Goal: Task Accomplishment & Management: Manage account settings

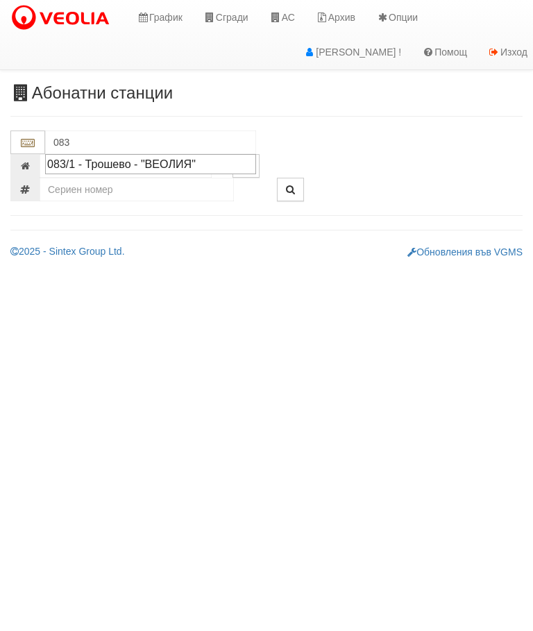
click at [131, 166] on div "083/1 - Трошево - "ВЕОЛИЯ"" at bounding box center [150, 164] width 207 height 16
type input "083/1 - Трошево - "ВЕОЛИЯ""
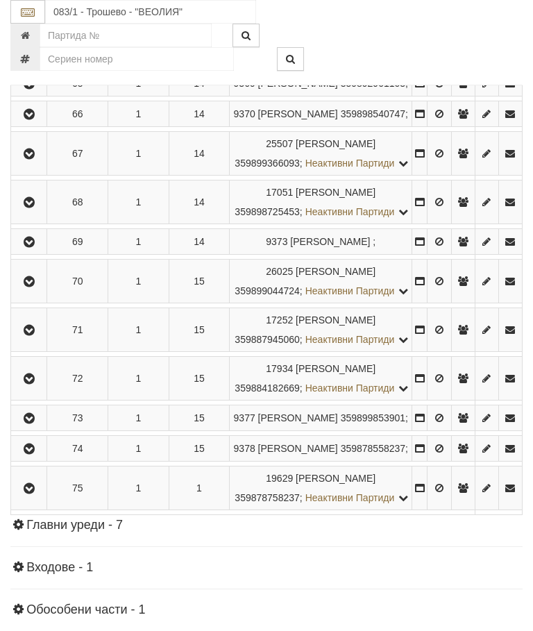
scroll to position [3290, 0]
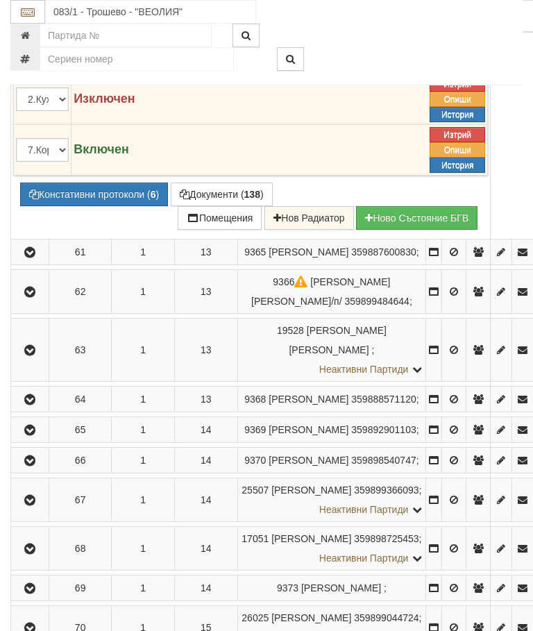
scroll to position [3044, 0]
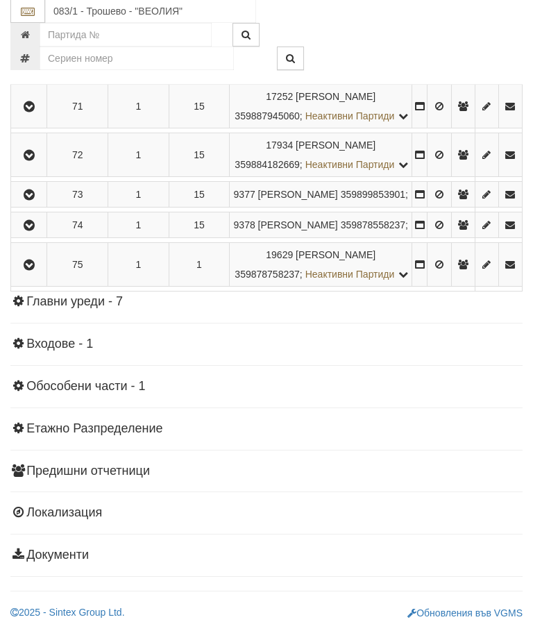
scroll to position [3367, 0]
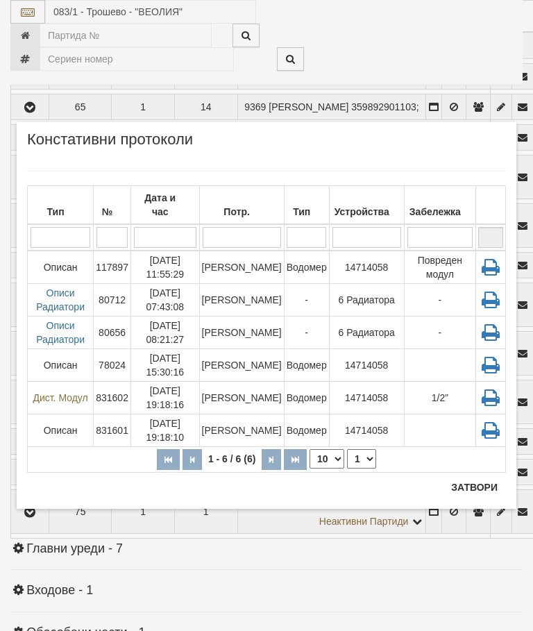
click at [313, 202] on div "Тип" at bounding box center [307, 211] width 40 height 19
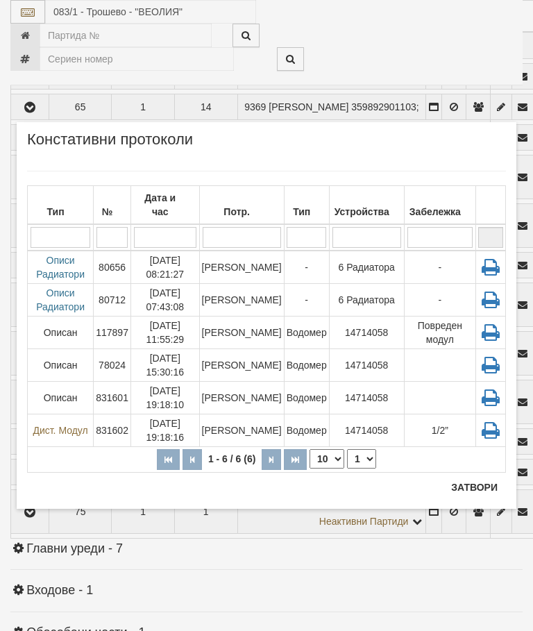
scroll to position [3419, 0]
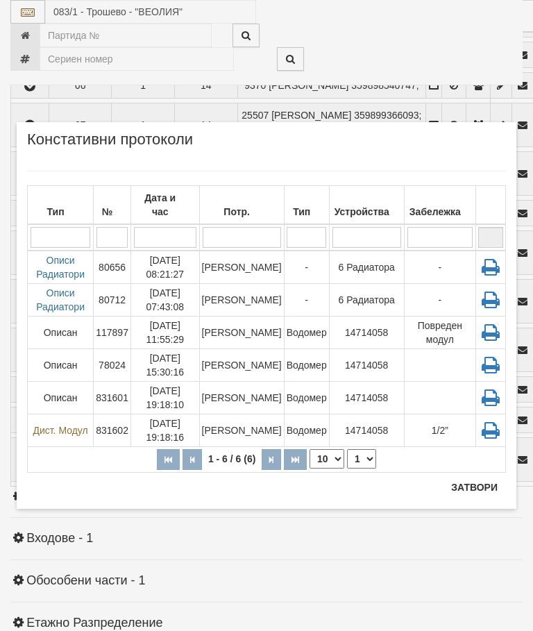
click at [477, 481] on button "Затвори" at bounding box center [474, 487] width 63 height 22
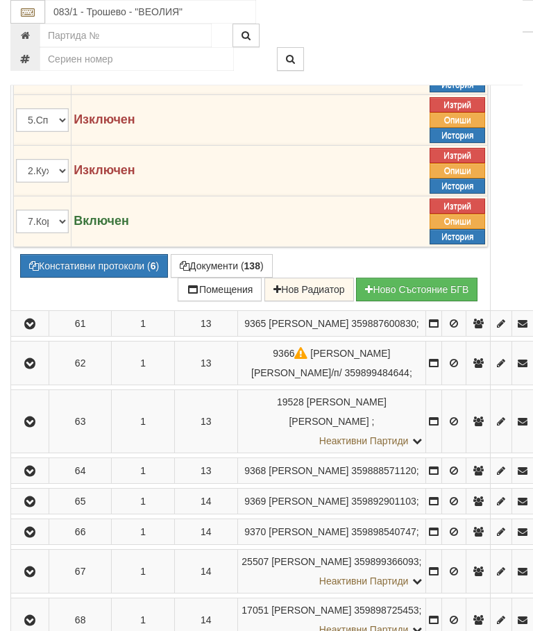
scroll to position [2960, 0]
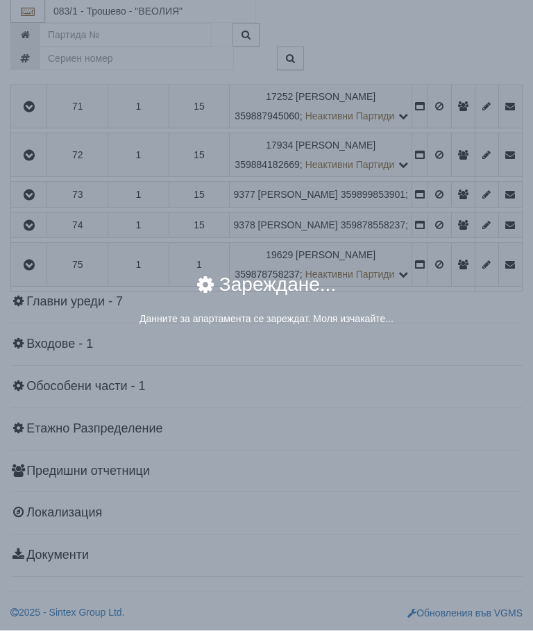
scroll to position [3351, 0]
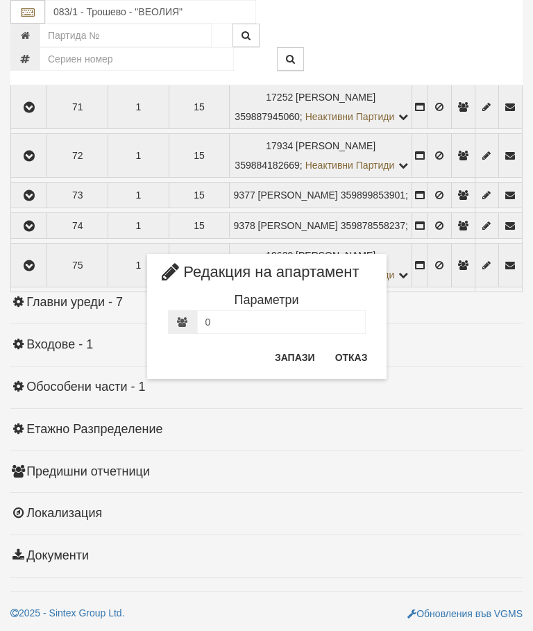
click at [356, 360] on button "Отказ" at bounding box center [351, 358] width 49 height 22
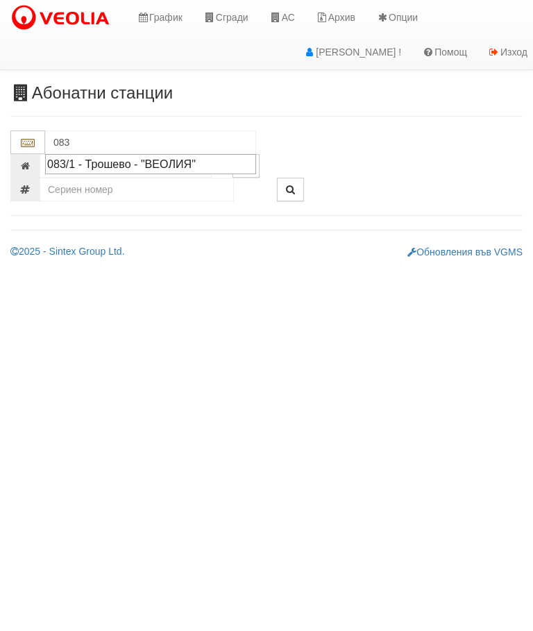
click at [181, 169] on div "083/1 - Трошево - "ВЕОЛИЯ"" at bounding box center [150, 164] width 207 height 16
type input "083/1 - Трошево - "ВЕОЛИЯ""
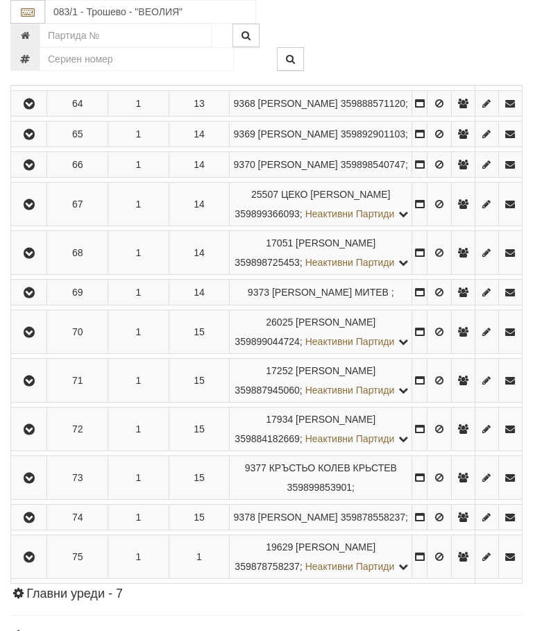
scroll to position [3584, 0]
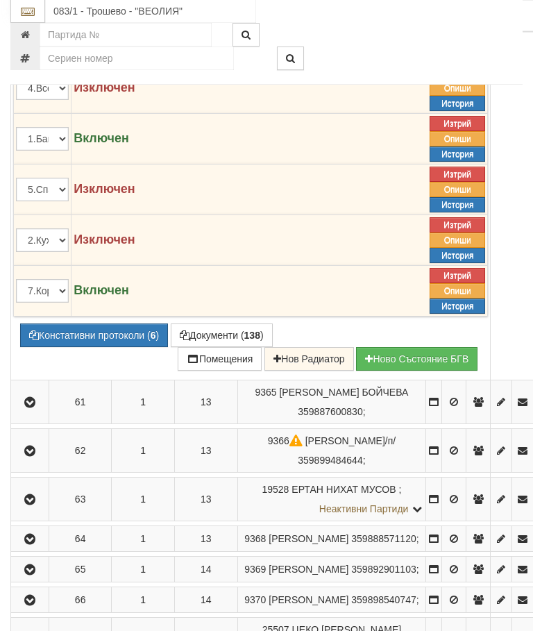
scroll to position [3060, 0]
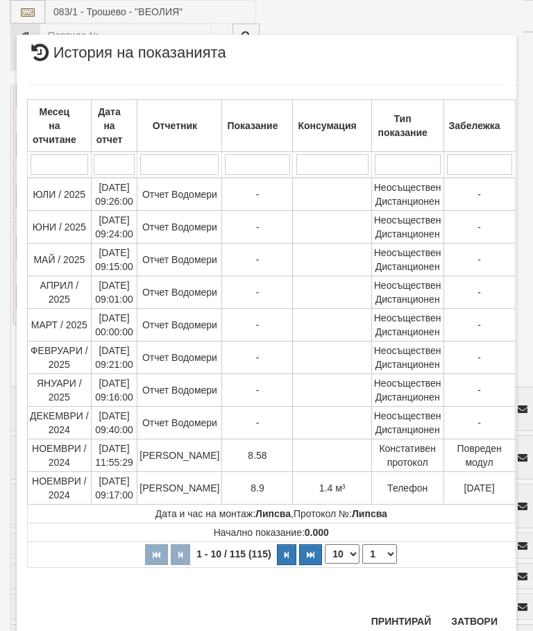
click at [383, 549] on select "1 2 3 4 5 6 7 8 9 10 11 12" at bounding box center [380, 554] width 35 height 19
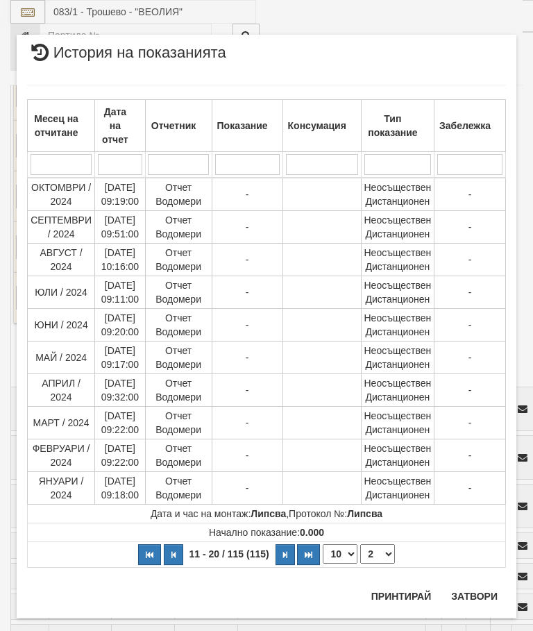
click at [383, 551] on select "1 2 3 4 5 6 7 8 9 10 11 12" at bounding box center [377, 554] width 35 height 19
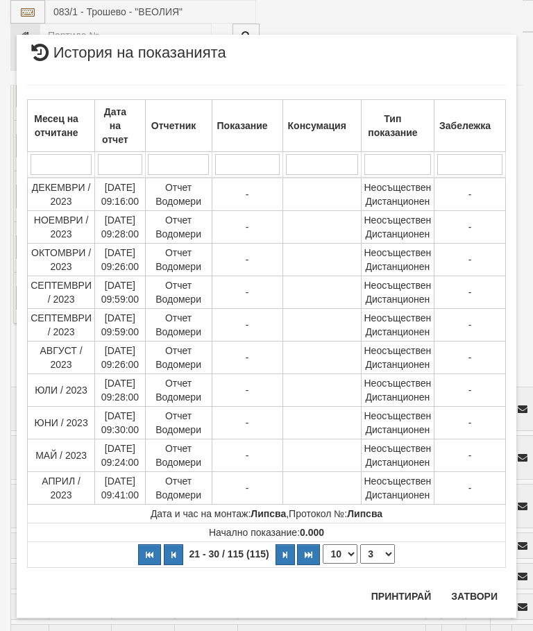
click at [383, 554] on select "1 2 3 4 5 6 7 8 9 10 11 12" at bounding box center [377, 554] width 35 height 19
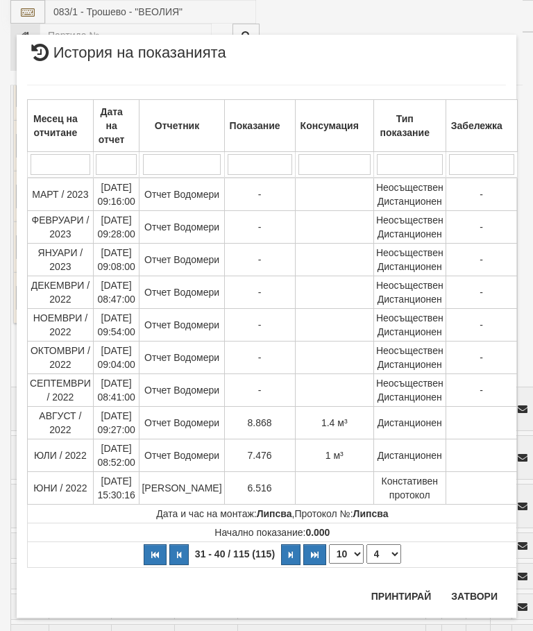
click at [385, 556] on select "1 2 3 4 5 6 7 8 9 10 11 12" at bounding box center [384, 554] width 35 height 19
click at [384, 560] on select "1 2 3 4 5 6 7 8 9 10 11 12" at bounding box center [384, 554] width 35 height 19
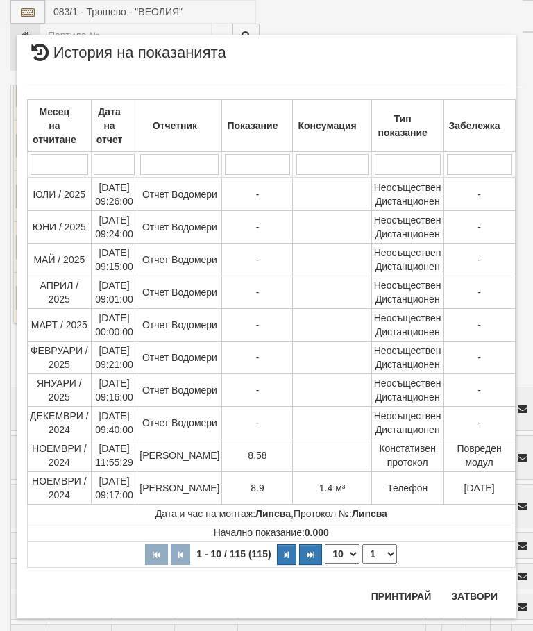
click at [383, 555] on select "1 2 3 4 5 6 7 8 9 10 11 12" at bounding box center [380, 554] width 35 height 19
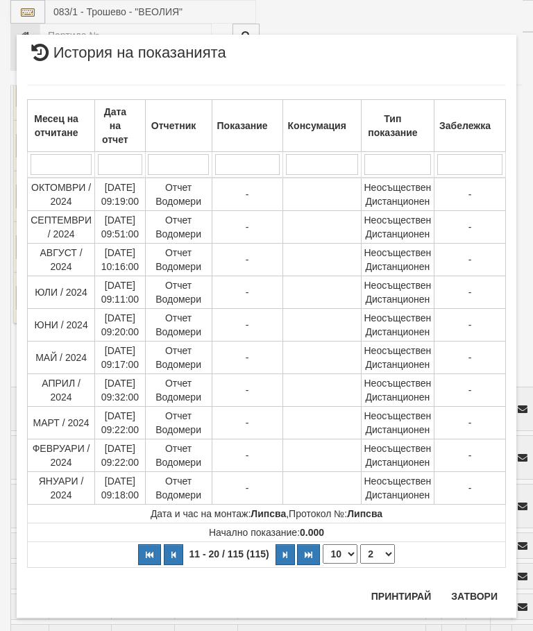
click at [385, 553] on select "1 2 3 4 5 6 7 8 9 10 11 12" at bounding box center [377, 554] width 35 height 19
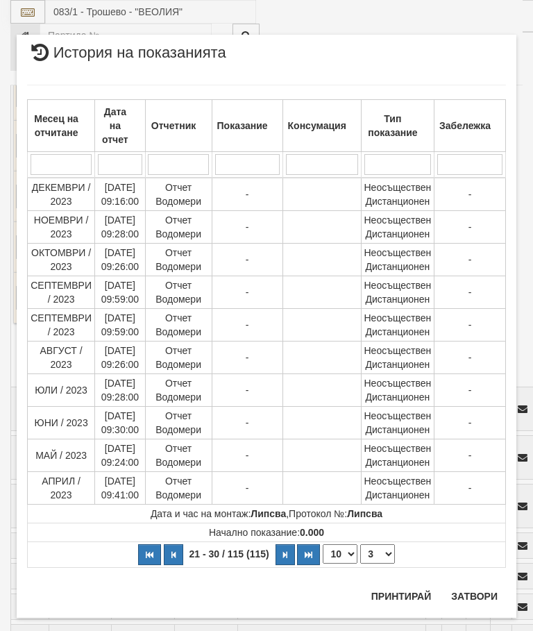
click at [381, 551] on select "1 2 3 4 5 6 7 8 9 10 11 12" at bounding box center [377, 554] width 35 height 19
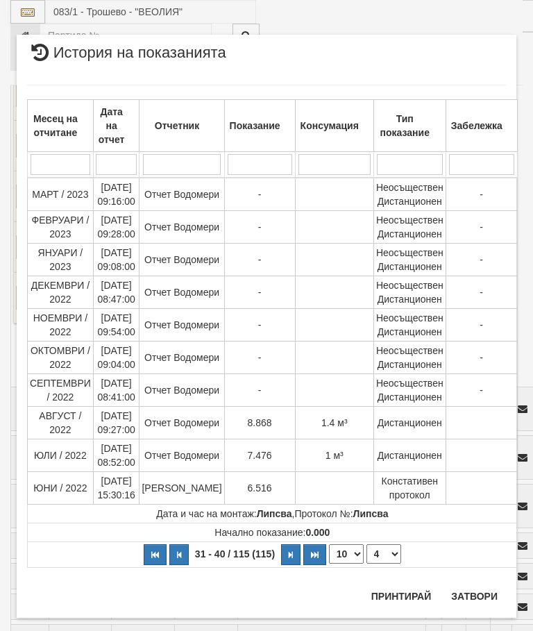
click at [383, 554] on select "1 2 3 4 5 6 7 8 9 10 11 12" at bounding box center [384, 554] width 35 height 19
select select "1"
